Goal: Transaction & Acquisition: Purchase product/service

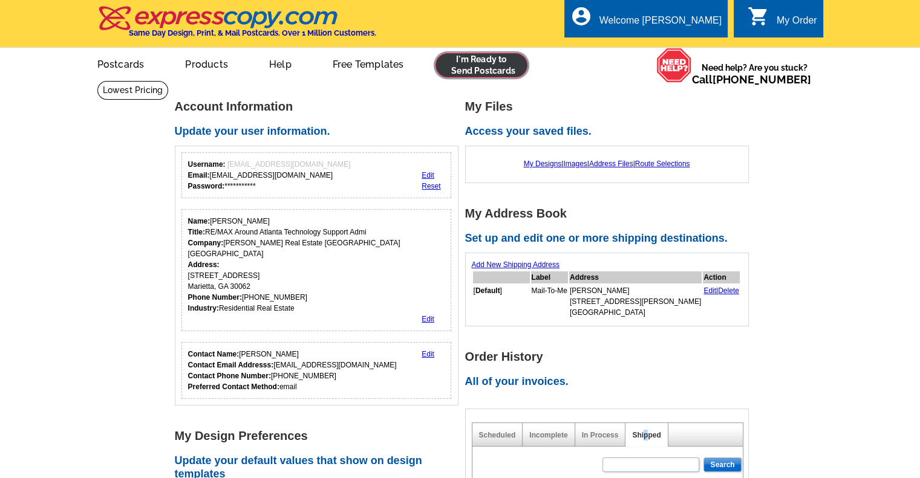
click at [491, 62] on link at bounding box center [481, 65] width 93 height 24
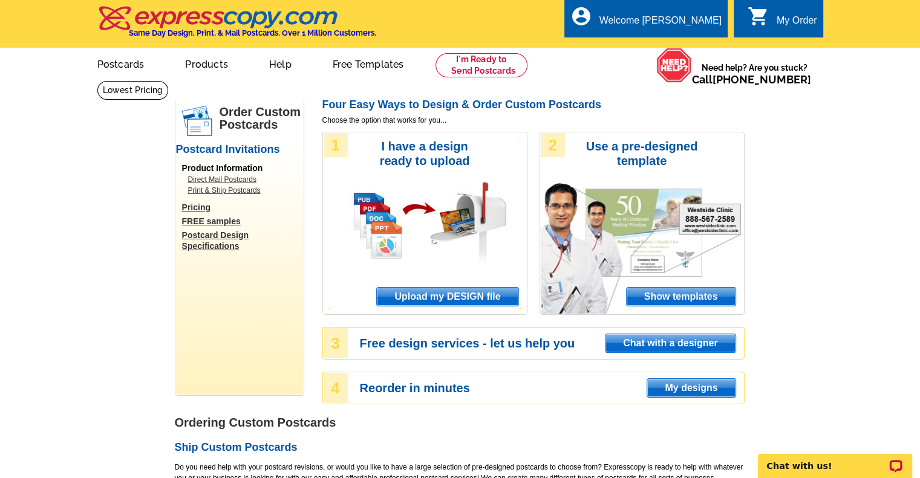
click at [460, 298] on span "Upload my DESIGN file" at bounding box center [447, 297] width 141 height 18
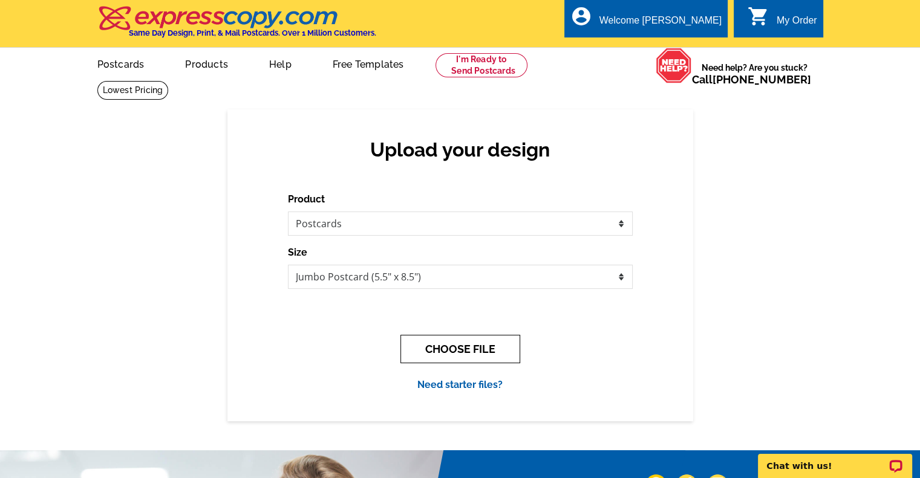
click at [448, 342] on button "CHOOSE FILE" at bounding box center [460, 349] width 120 height 28
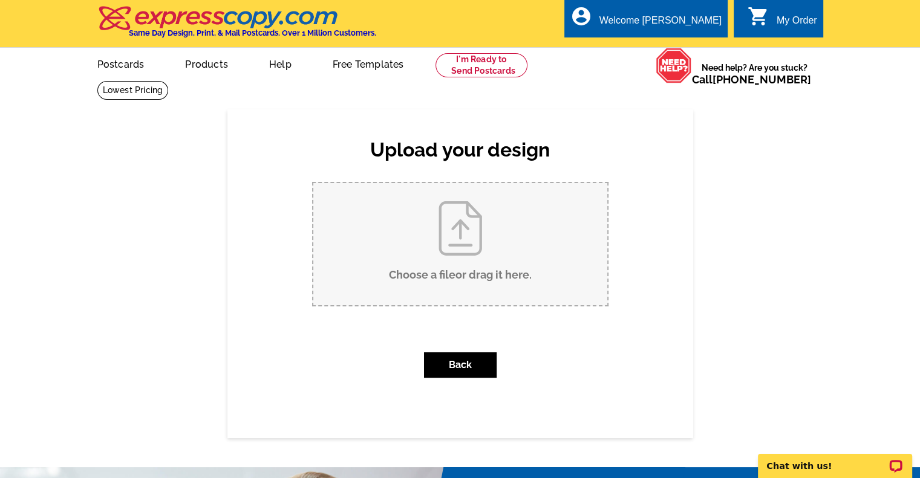
click at [455, 249] on input "Choose a file or drag it here ." at bounding box center [460, 244] width 294 height 122
type input "C:\fakepath\Just Sold - 4577 Stilson Circle Peachtree Corners, Georgia 30092 - …"
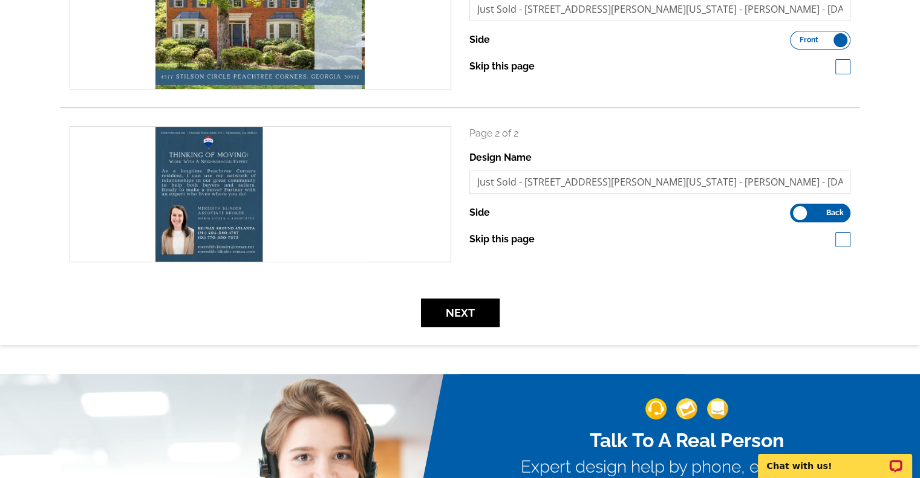
scroll to position [244, 0]
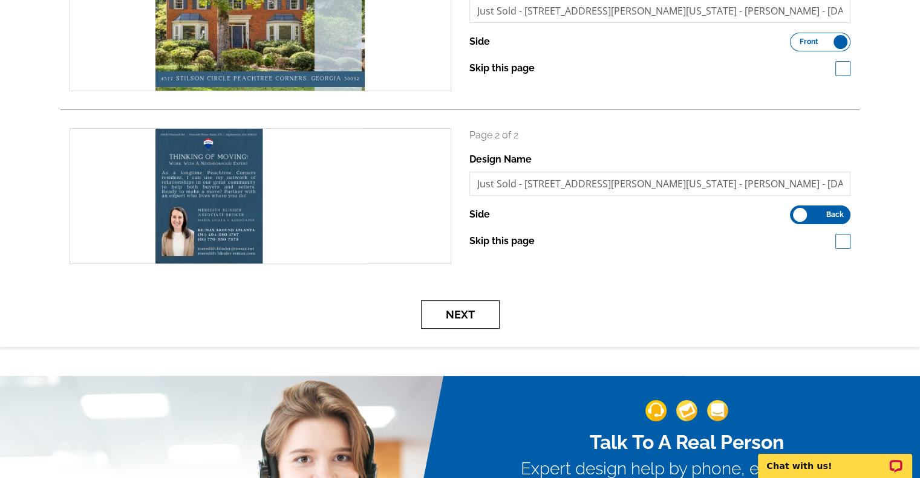
click at [456, 310] on button "Next" at bounding box center [460, 315] width 79 height 28
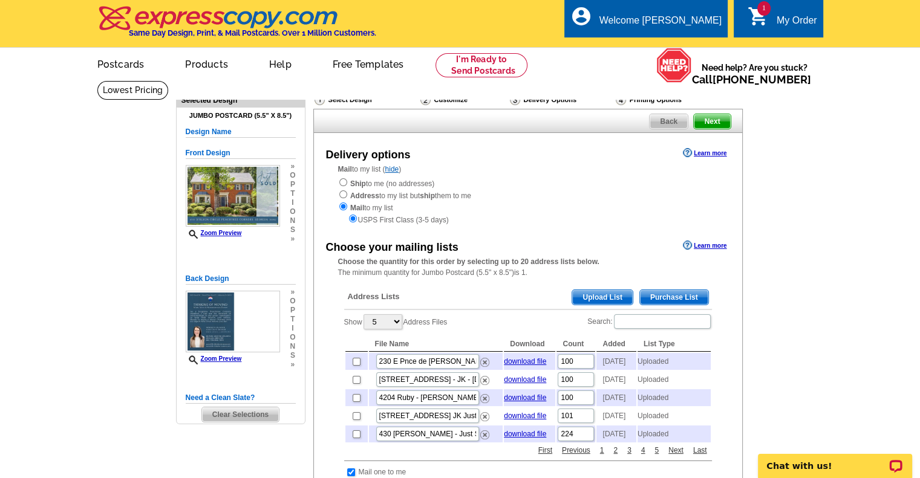
click at [588, 295] on span "Upload List" at bounding box center [602, 297] width 60 height 15
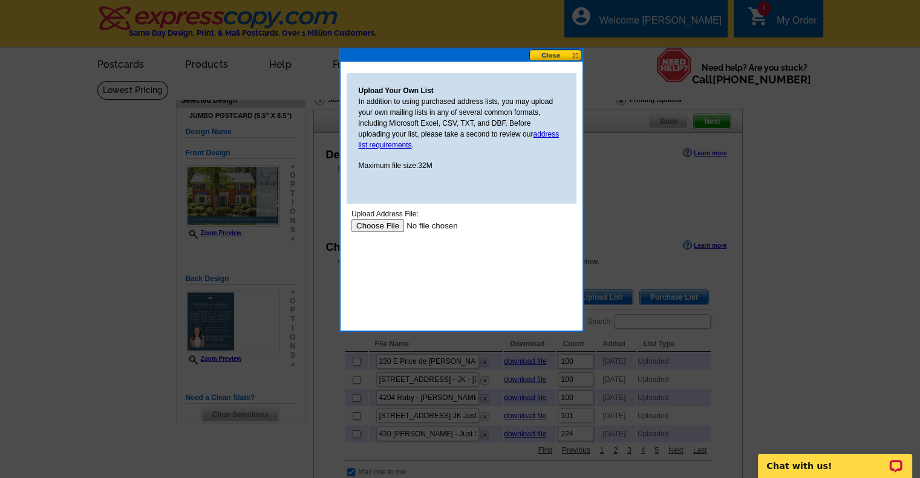
click at [376, 221] on input "file" at bounding box center [427, 226] width 153 height 13
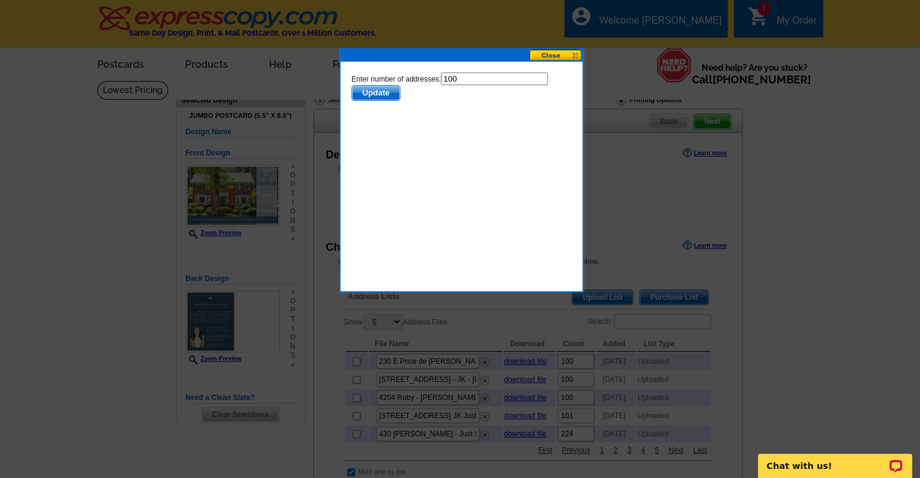
click at [379, 93] on span "Update" at bounding box center [375, 93] width 48 height 15
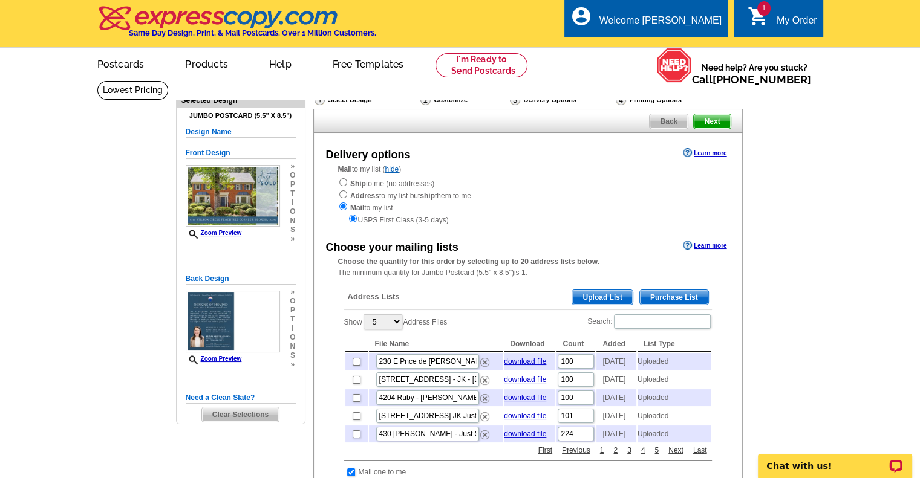
scroll to position [209, 0]
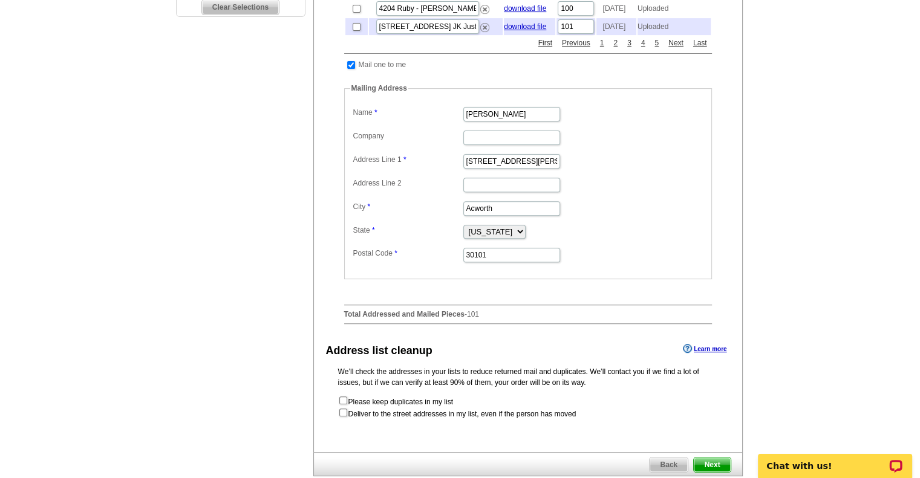
scroll to position [418, 0]
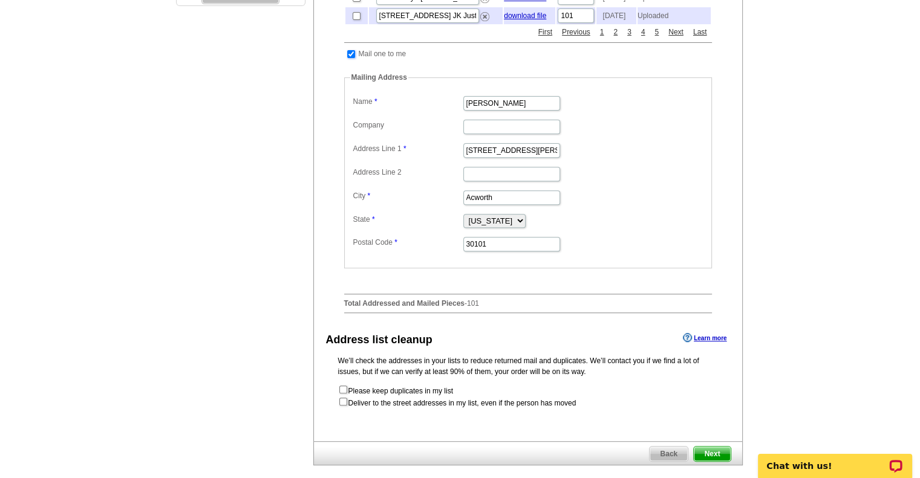
click at [349, 58] on input "checkbox" at bounding box center [351, 54] width 8 height 8
checkbox input "false"
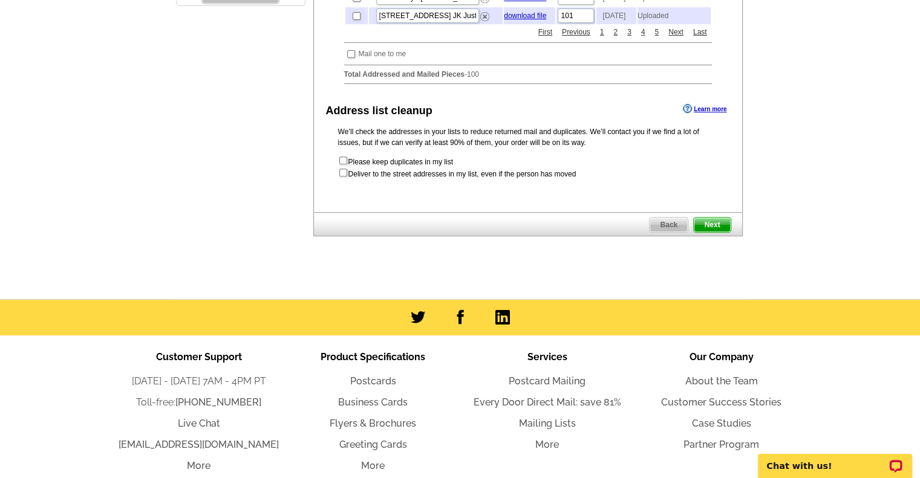
click at [720, 232] on span "Next" at bounding box center [712, 225] width 36 height 15
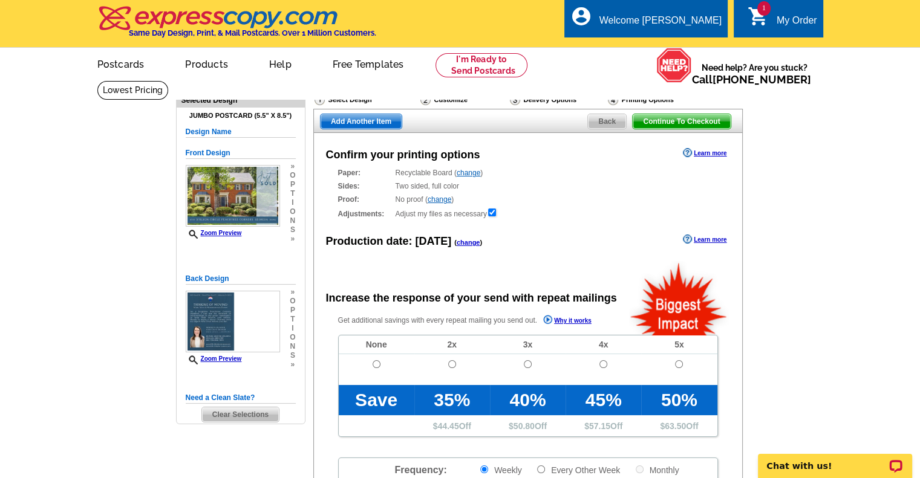
radio input "false"
click at [376, 365] on input "radio" at bounding box center [377, 364] width 8 height 8
radio input "true"
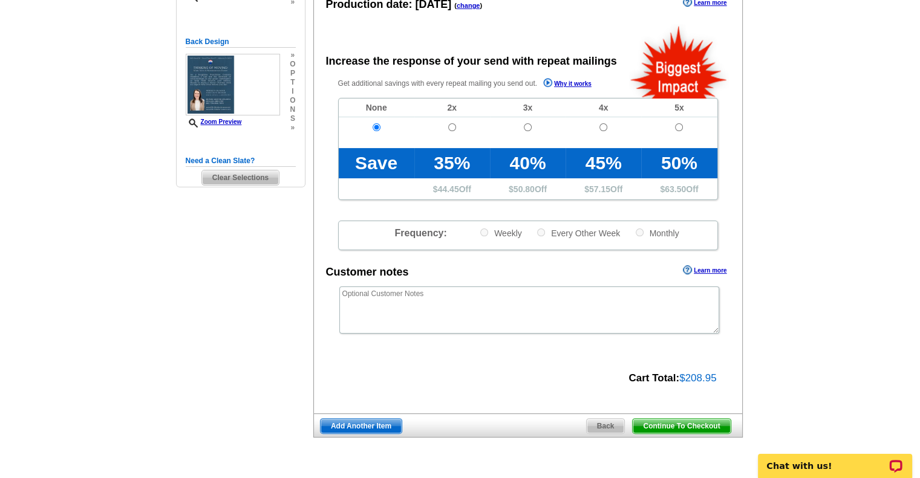
click at [661, 426] on span "Continue To Checkout" at bounding box center [681, 426] width 97 height 15
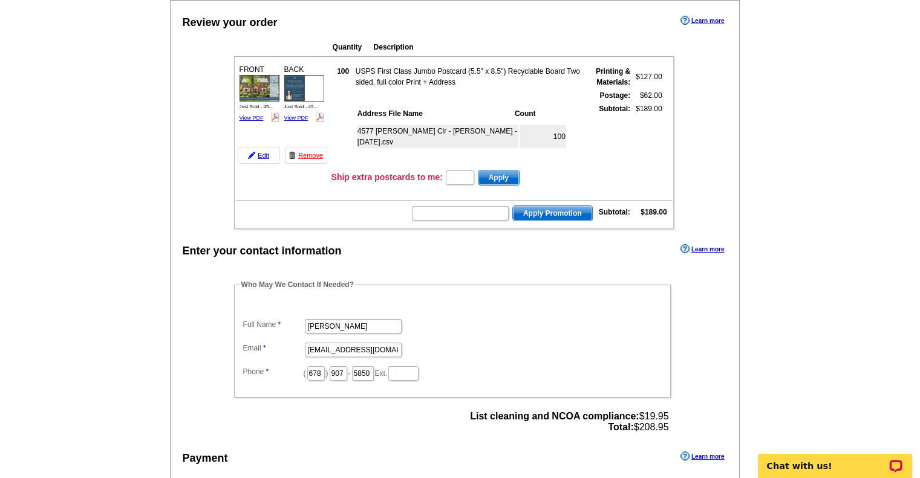
scroll to position [109, 0]
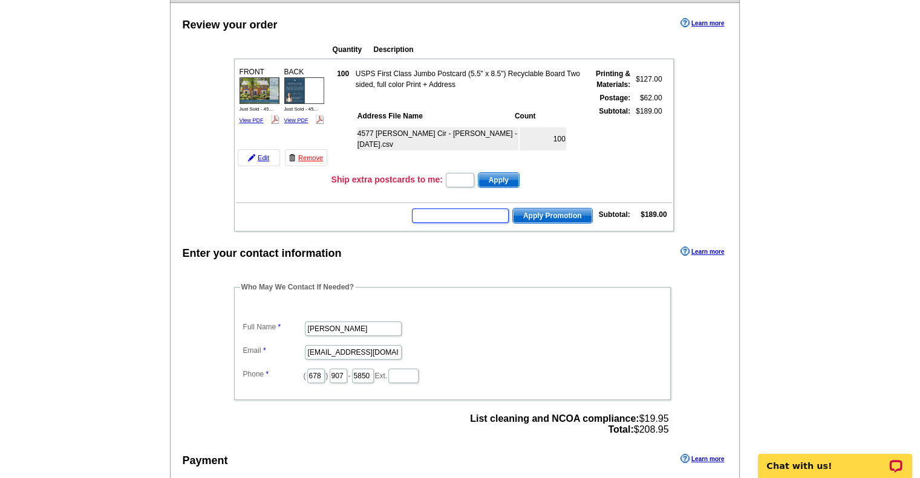
click at [493, 209] on input "text" at bounding box center [460, 216] width 97 height 15
type input "CC2330"
click at [564, 215] on span "Apply Promotion" at bounding box center [552, 216] width 79 height 15
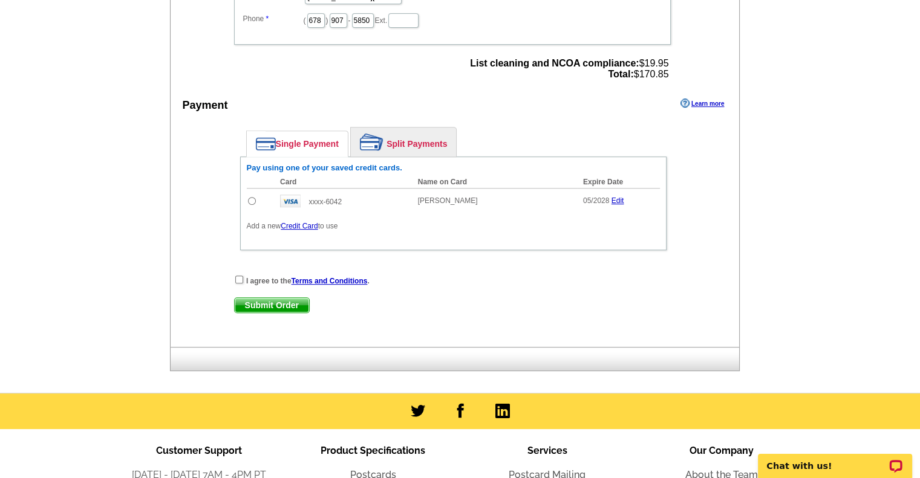
scroll to position [503, 0]
click at [251, 197] on input "radio" at bounding box center [252, 201] width 8 height 8
radio input "true"
click at [237, 276] on input "checkbox" at bounding box center [239, 280] width 8 height 8
checkbox input "true"
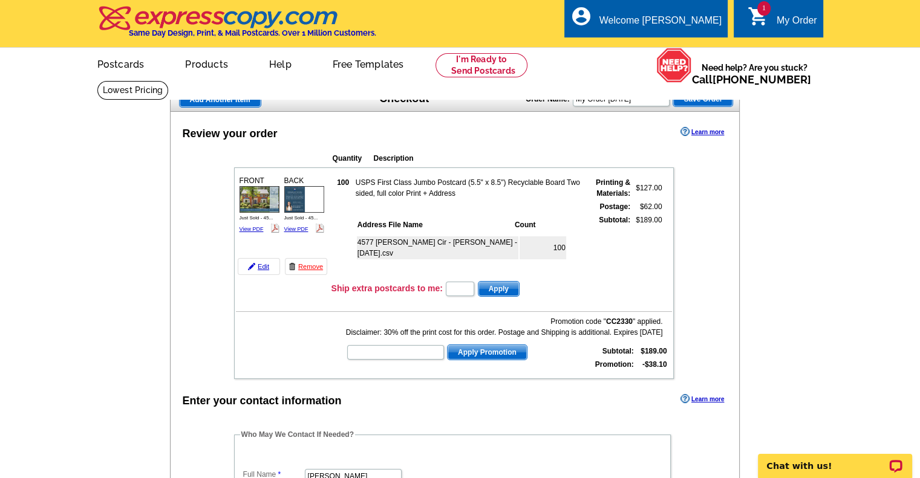
scroll to position [668, 0]
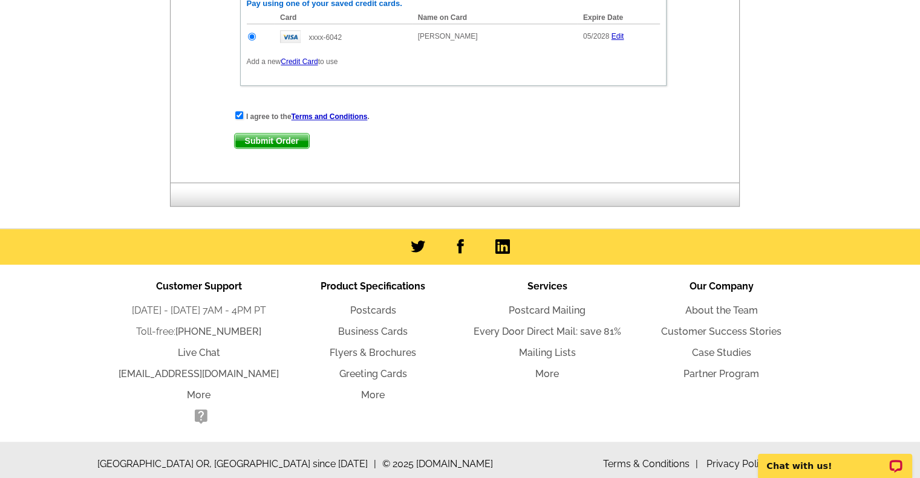
click at [273, 137] on span "Submit Order" at bounding box center [272, 141] width 74 height 15
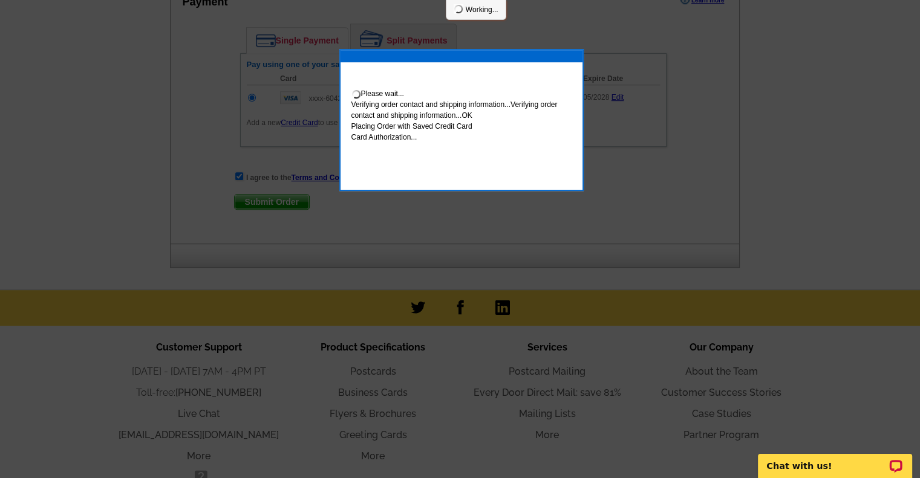
scroll to position [729, 0]
